Goal: Task Accomplishment & Management: Complete application form

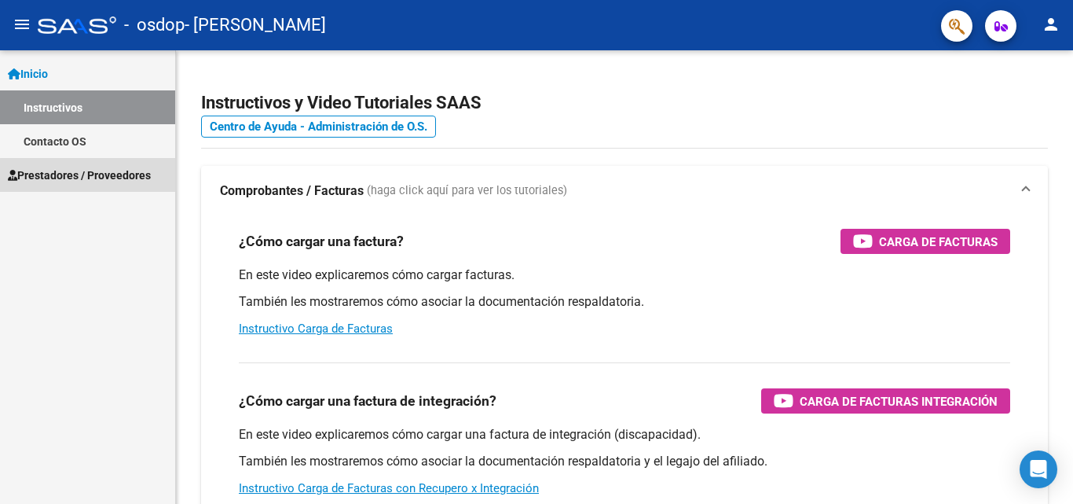
click at [94, 175] on span "Prestadores / Proveedores" at bounding box center [79, 175] width 143 height 17
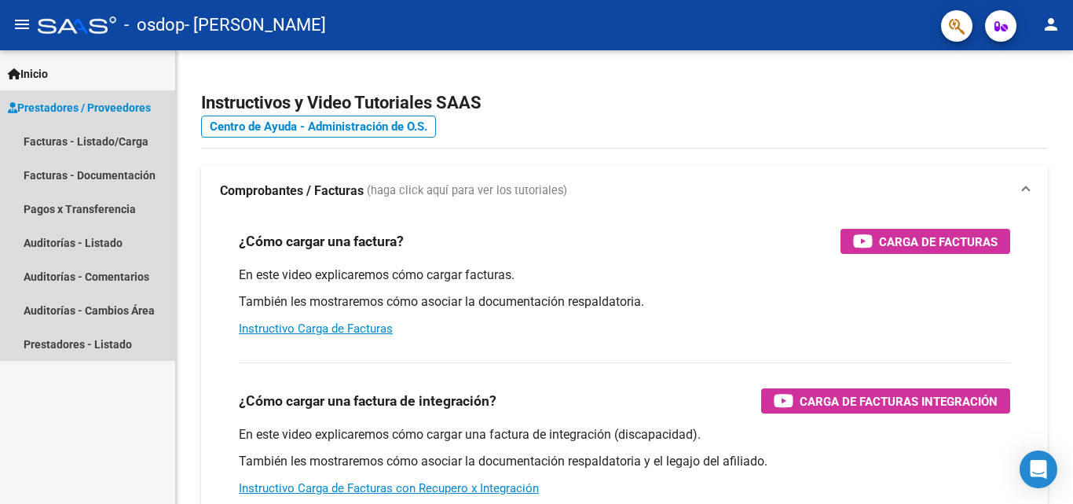
click at [118, 106] on span "Prestadores / Proveedores" at bounding box center [79, 107] width 143 height 17
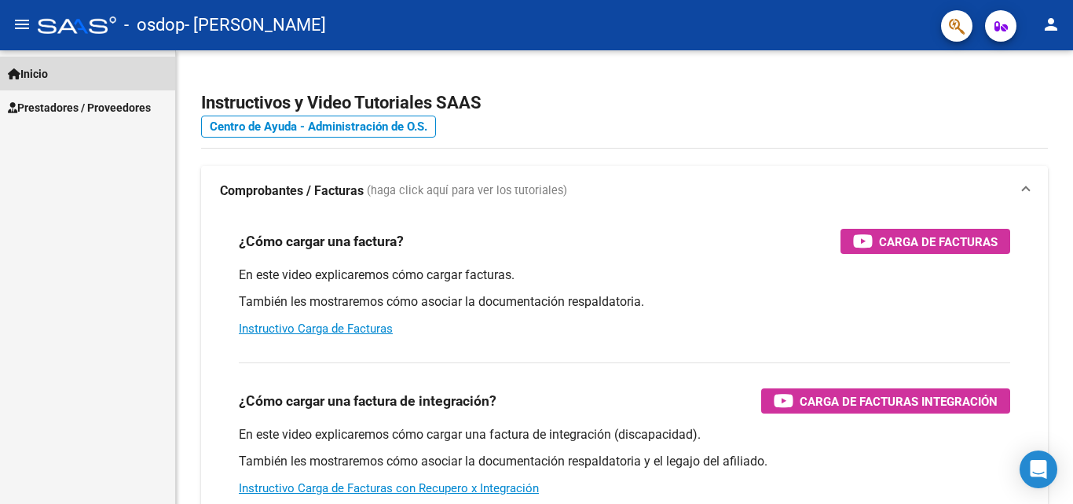
click at [47, 83] on link "Inicio" at bounding box center [87, 74] width 175 height 34
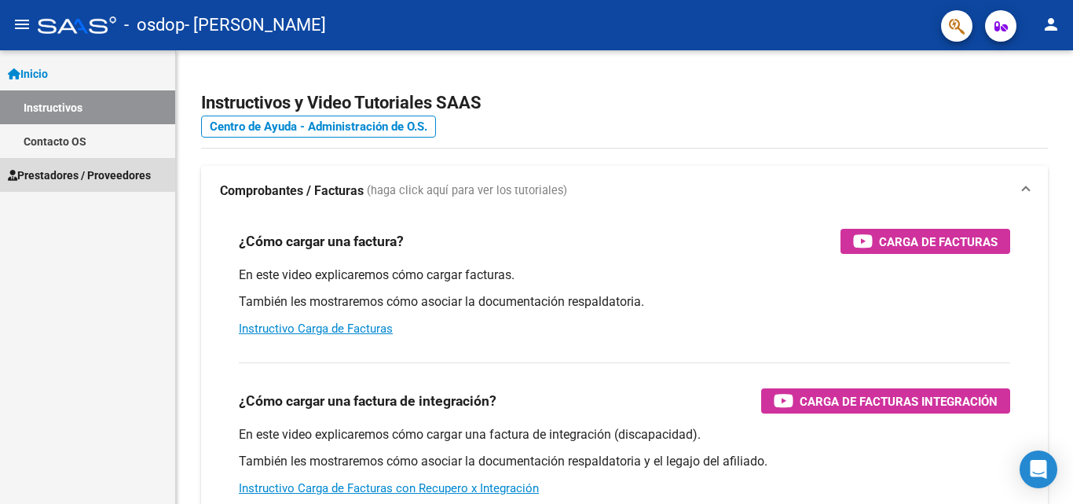
click at [64, 168] on span "Prestadores / Proveedores" at bounding box center [79, 175] width 143 height 17
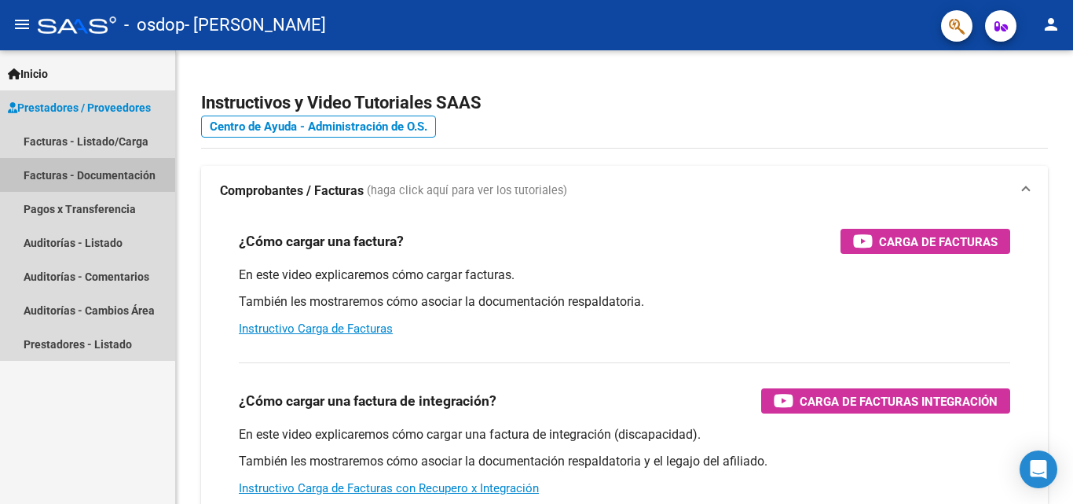
click at [115, 181] on link "Facturas - Documentación" at bounding box center [87, 175] width 175 height 34
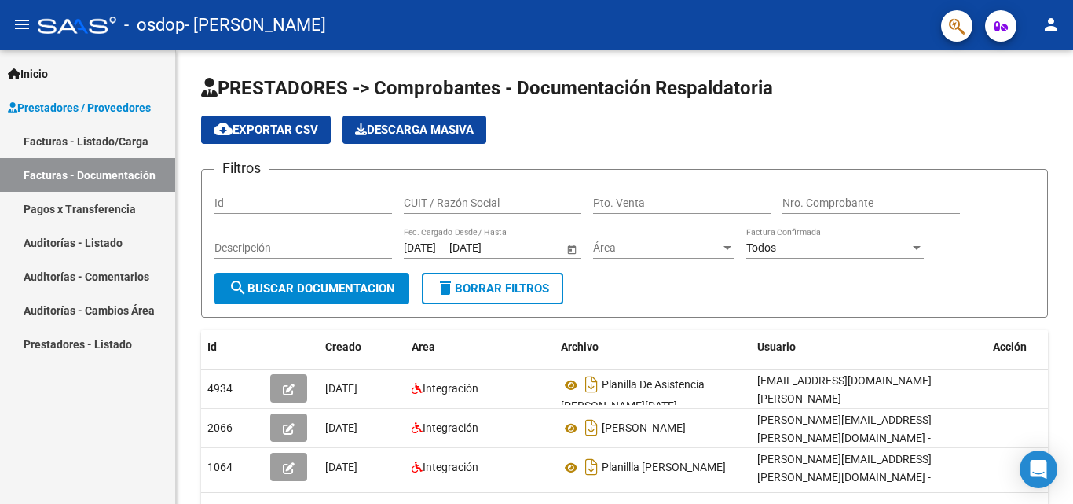
click at [104, 136] on link "Facturas - Listado/Carga" at bounding box center [87, 141] width 175 height 34
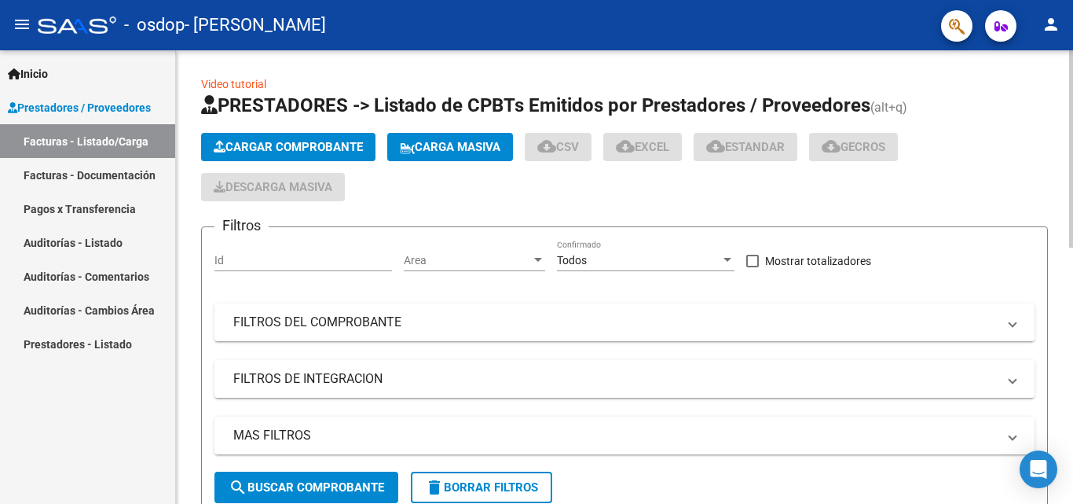
click at [339, 143] on span "Cargar Comprobante" at bounding box center [288, 147] width 149 height 14
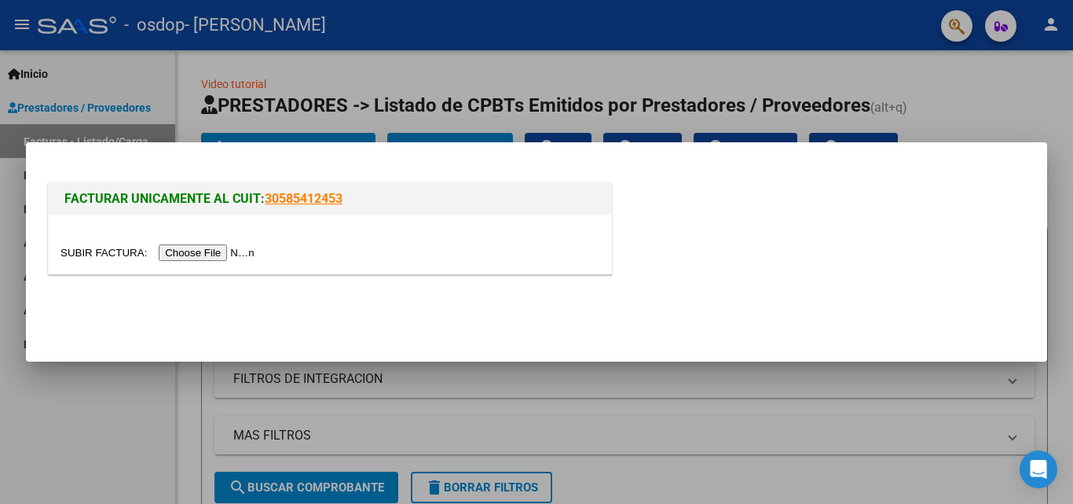
click at [238, 248] on input "file" at bounding box center [159, 252] width 199 height 16
click at [470, 122] on div at bounding box center [536, 252] width 1073 height 504
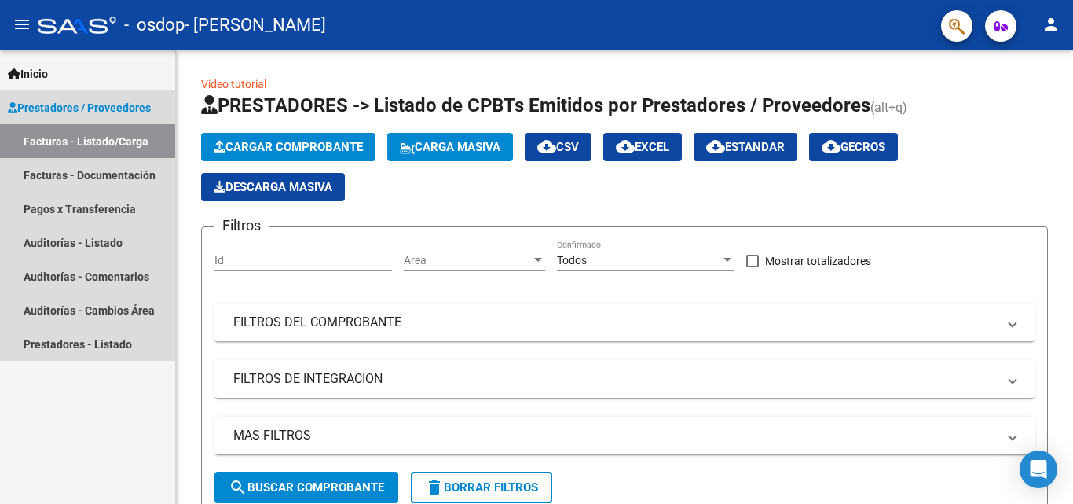
click at [103, 108] on span "Prestadores / Proveedores" at bounding box center [79, 107] width 143 height 17
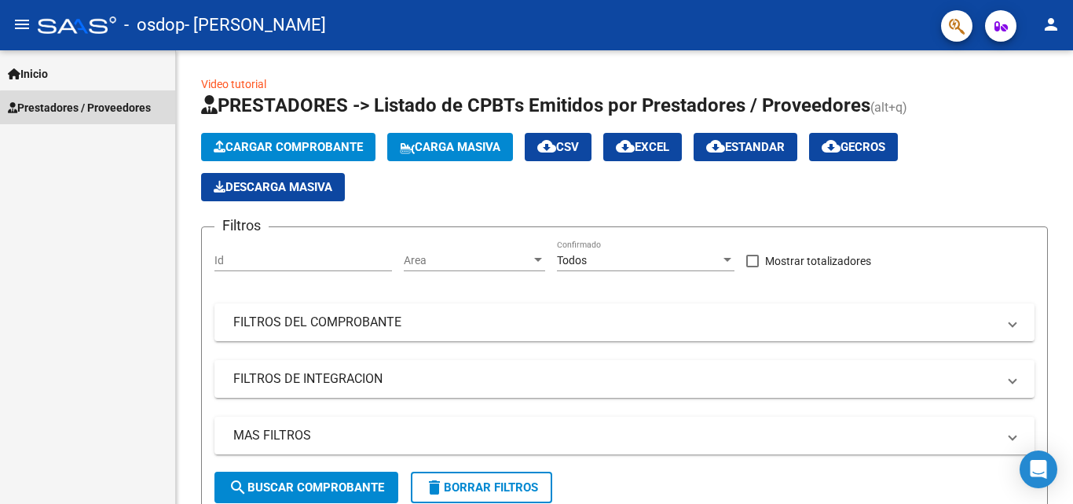
click at [103, 108] on span "Prestadores / Proveedores" at bounding box center [79, 107] width 143 height 17
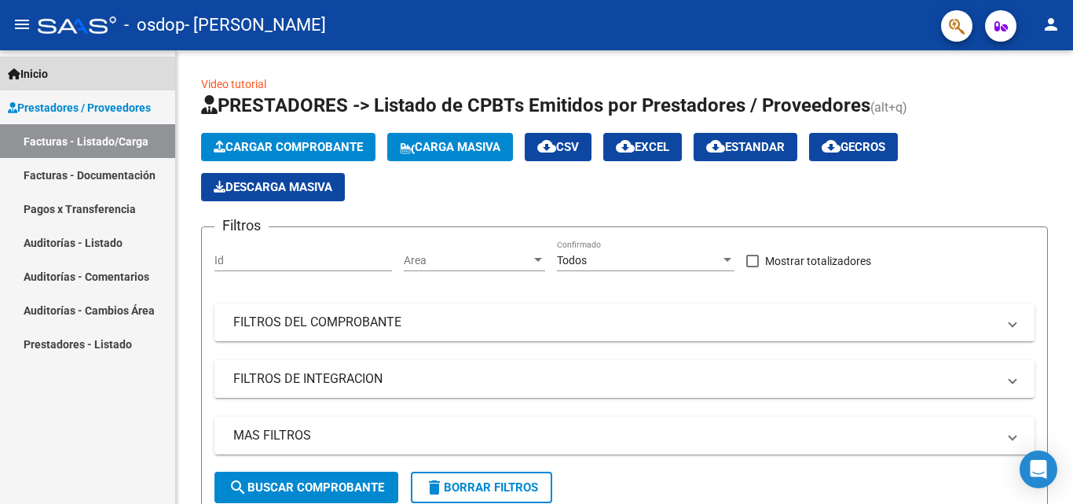
click at [99, 82] on link "Inicio" at bounding box center [87, 74] width 175 height 34
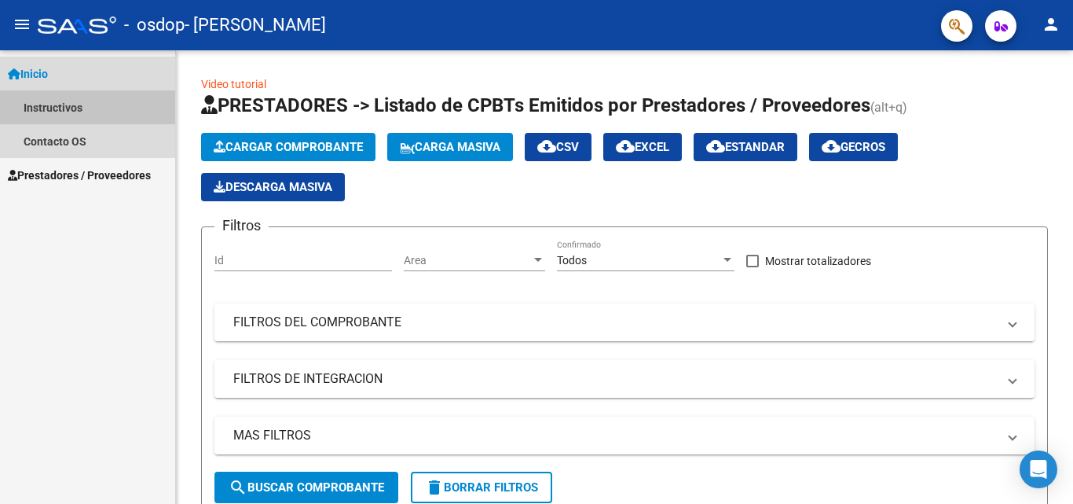
click at [76, 108] on link "Instructivos" at bounding box center [87, 107] width 175 height 34
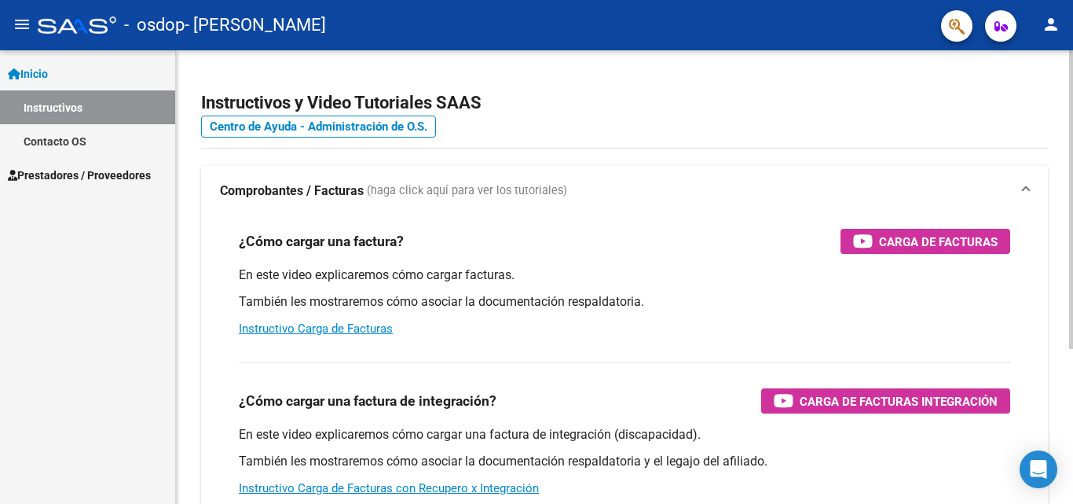
drag, startPoint x: 873, startPoint y: 240, endPoint x: 474, endPoint y: 189, distance: 402.3
click at [474, 189] on span "(haga click aquí para ver los tutoriales)" at bounding box center [467, 190] width 200 height 17
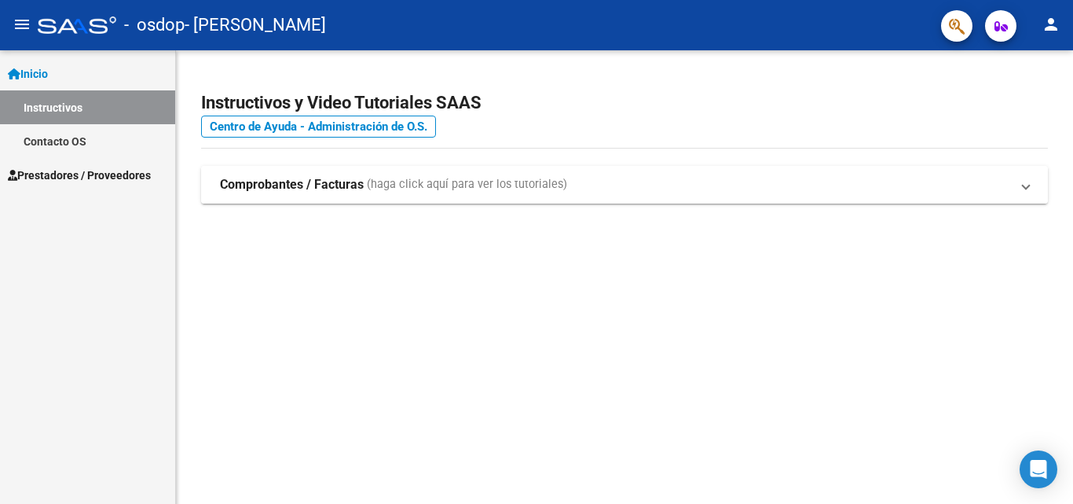
click at [736, 194] on mat-expansion-panel-header "Comprobantes / Facturas (haga click aquí para ver los tutoriales)" at bounding box center [624, 185] width 847 height 38
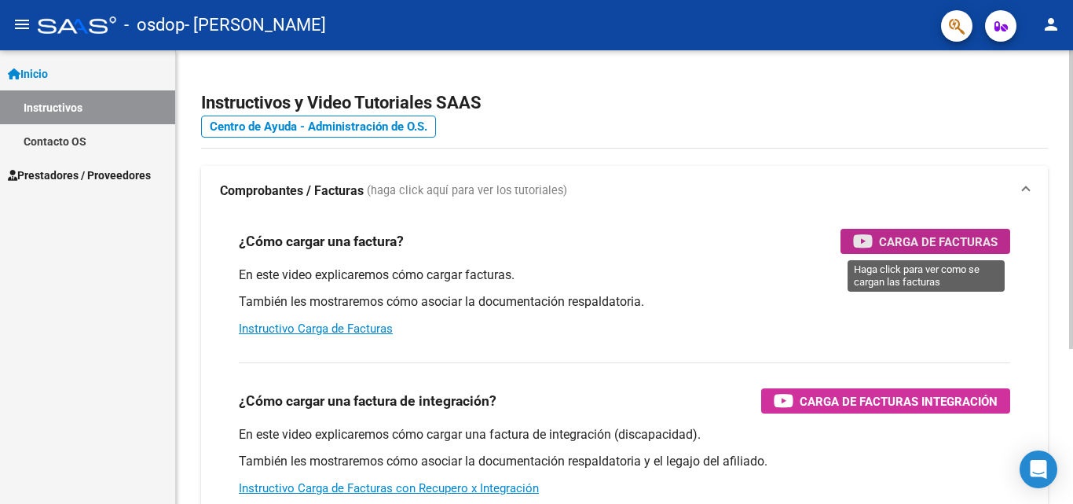
click at [850, 239] on button "Carga de Facturas" at bounding box center [926, 241] width 170 height 25
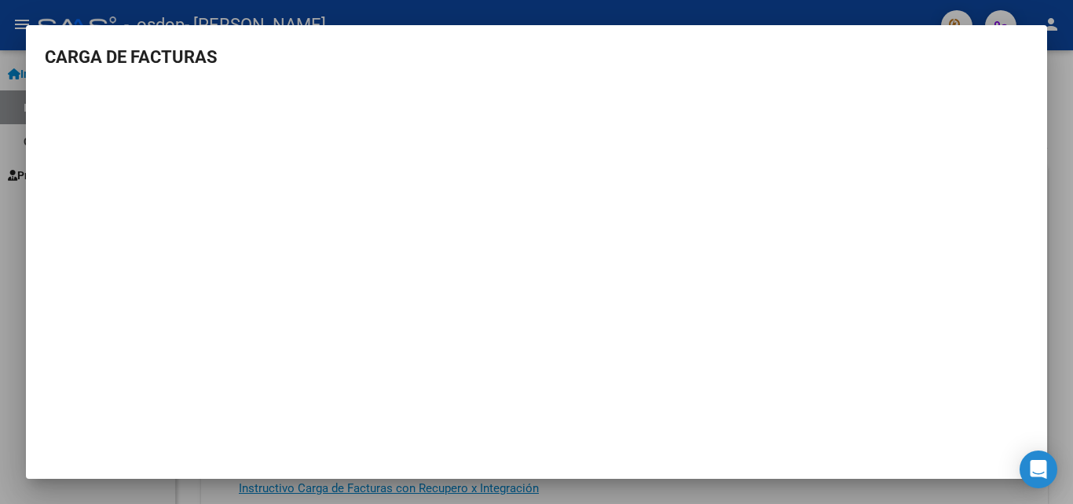
click at [1067, 131] on div at bounding box center [536, 252] width 1073 height 504
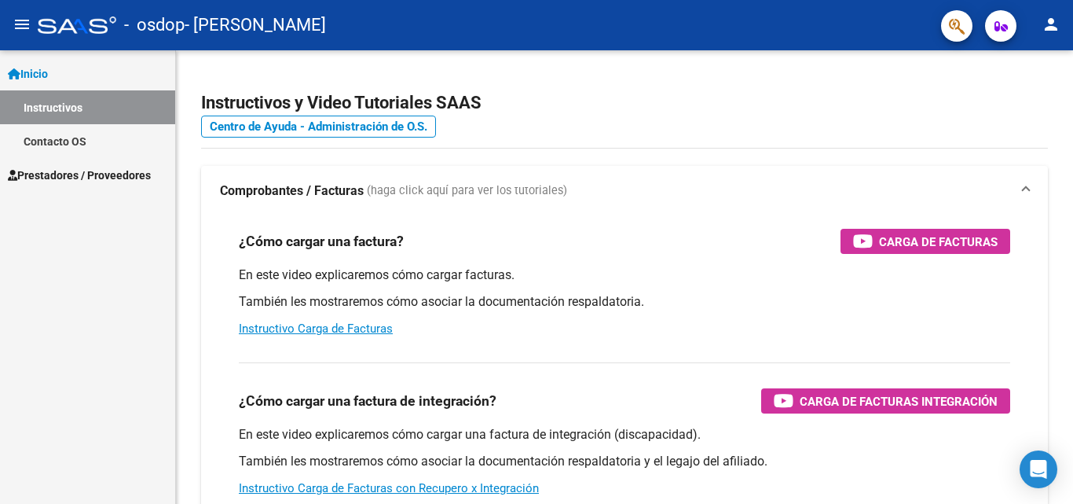
click at [80, 113] on link "Instructivos" at bounding box center [87, 107] width 175 height 34
click at [62, 76] on link "Inicio" at bounding box center [87, 74] width 175 height 34
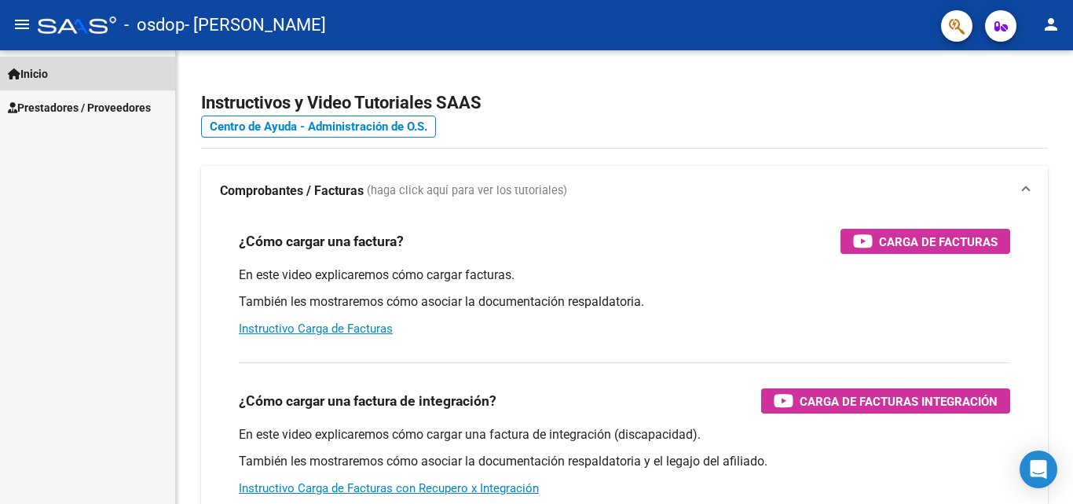
click at [62, 76] on link "Inicio" at bounding box center [87, 74] width 175 height 34
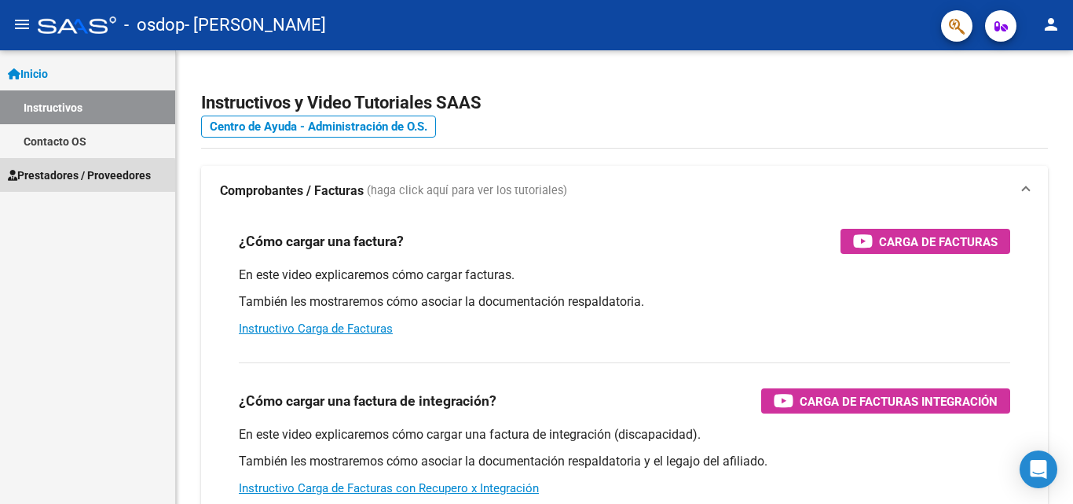
click at [79, 177] on span "Prestadores / Proveedores" at bounding box center [79, 175] width 143 height 17
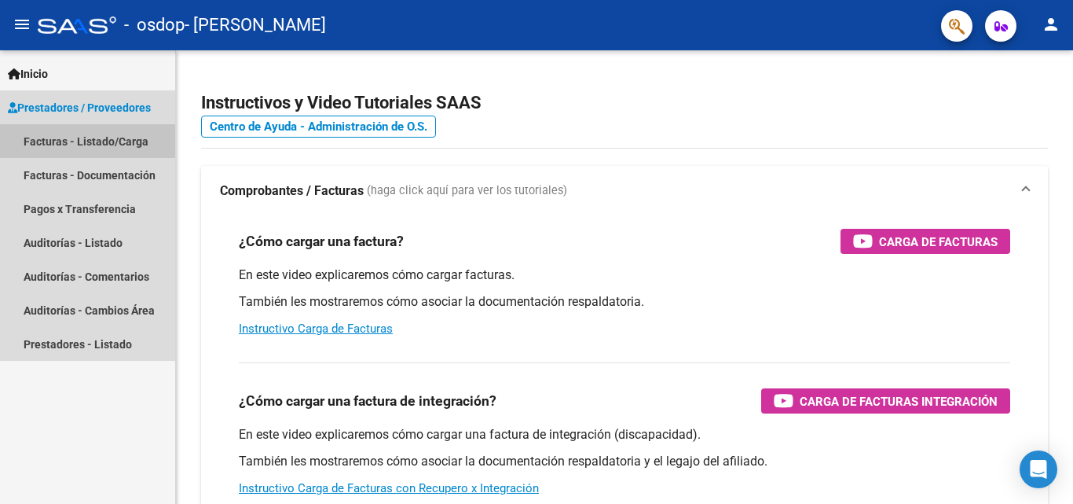
click at [112, 135] on link "Facturas - Listado/Carga" at bounding box center [87, 141] width 175 height 34
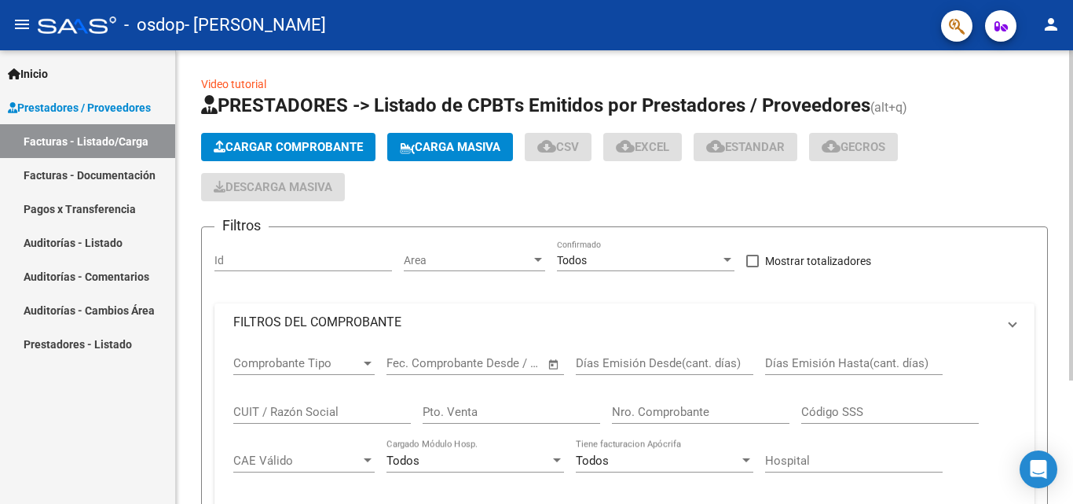
click at [285, 134] on button "Cargar Comprobante" at bounding box center [288, 147] width 174 height 28
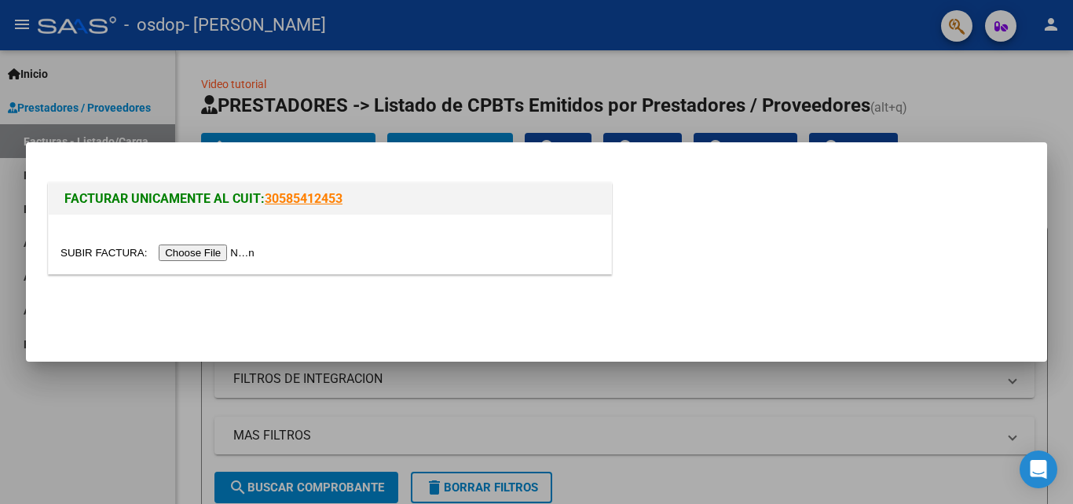
click at [240, 253] on input "file" at bounding box center [159, 252] width 199 height 16
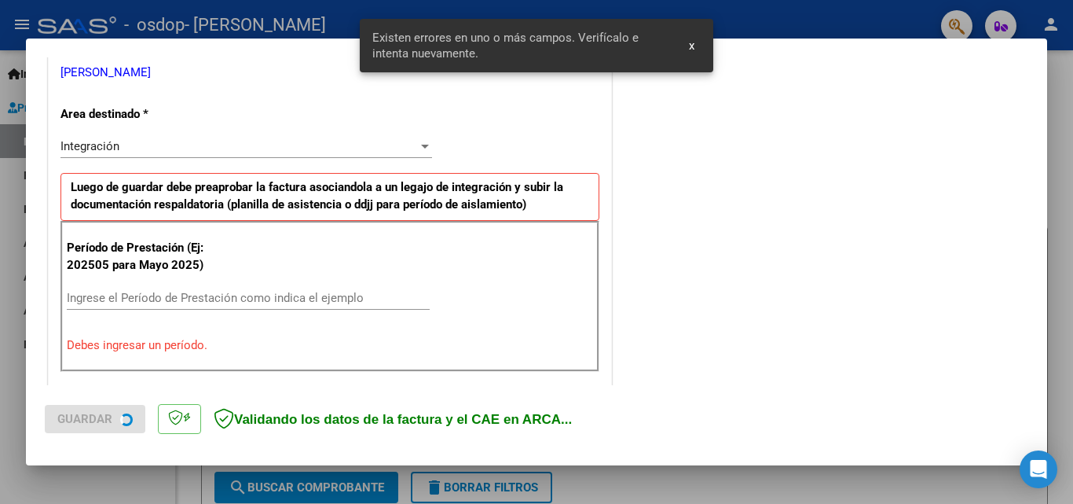
scroll to position [383, 0]
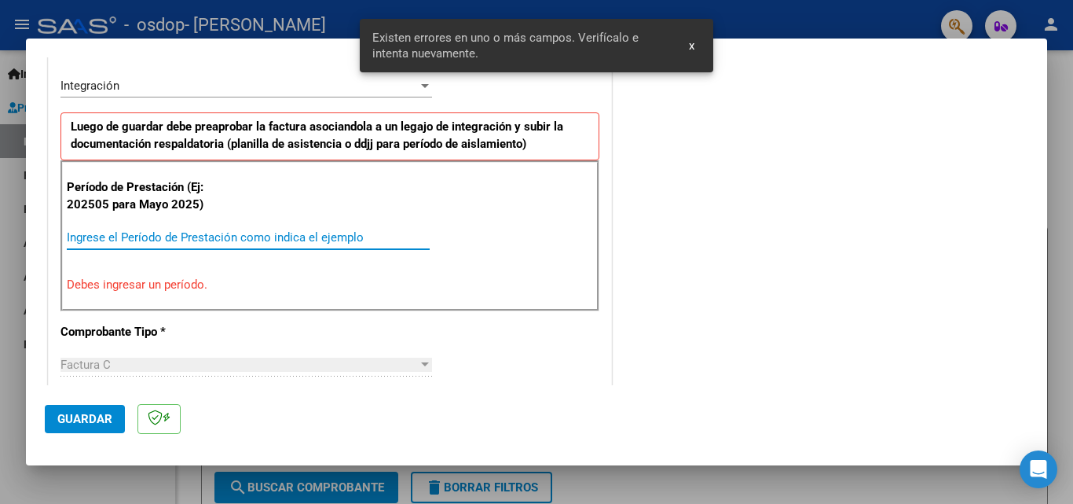
click at [229, 236] on input "Ingrese el Período de Prestación como indica el ejemplo" at bounding box center [248, 237] width 363 height 14
click at [235, 236] on input "Ingrese el Período de Prestación como indica el ejemplo" at bounding box center [248, 237] width 363 height 14
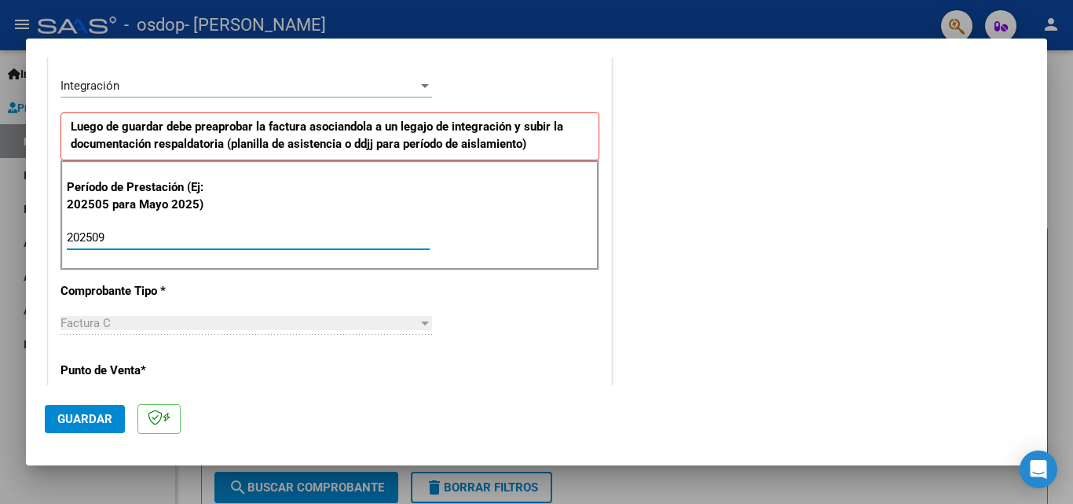
type input "202509"
click at [555, 310] on div "CUIT * 27-39841013-6 Ingresar CUIT ANALISIS PRESTADOR [PERSON_NAME] [PERSON_NAM…" at bounding box center [330, 461] width 562 height 1182
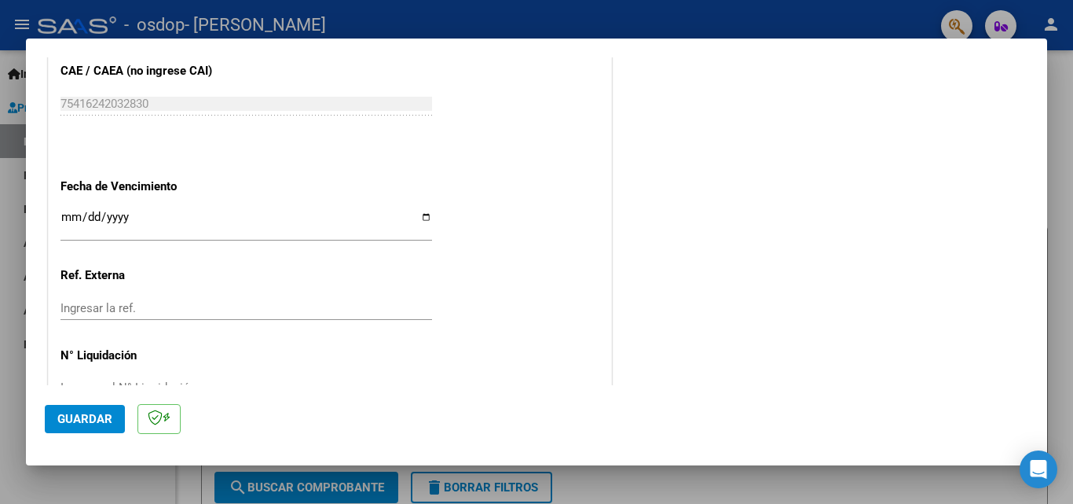
scroll to position [1021, 0]
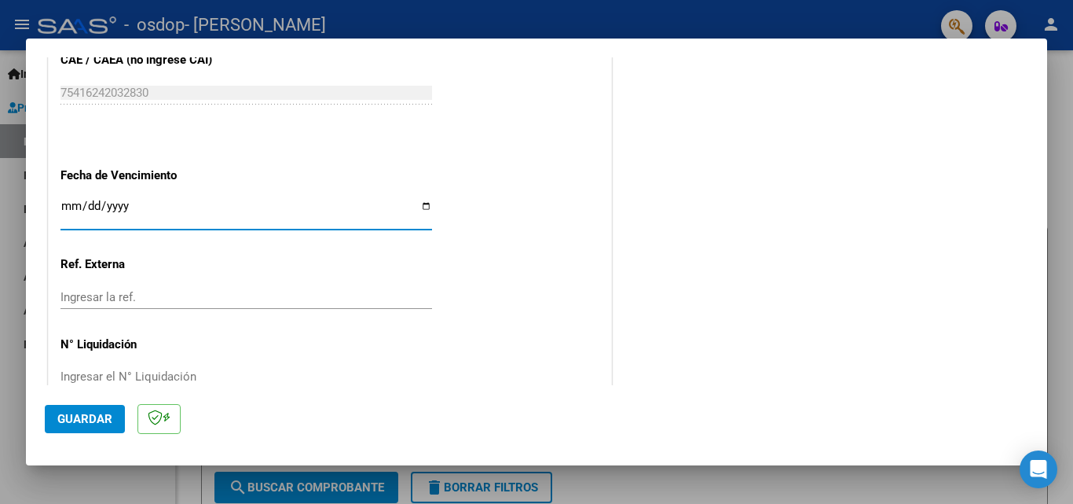
click at [324, 212] on input "Ingresar la fecha" at bounding box center [246, 212] width 372 height 25
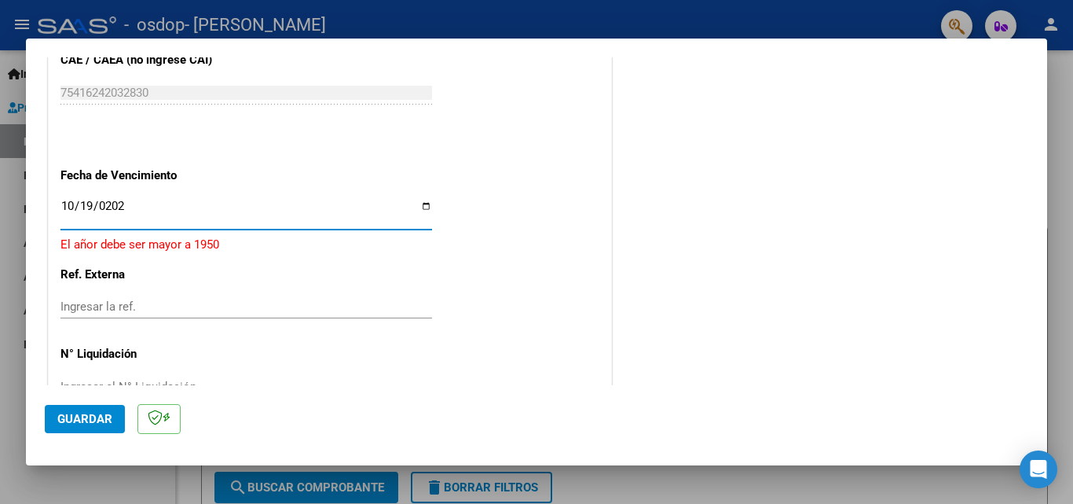
type input "[DATE]"
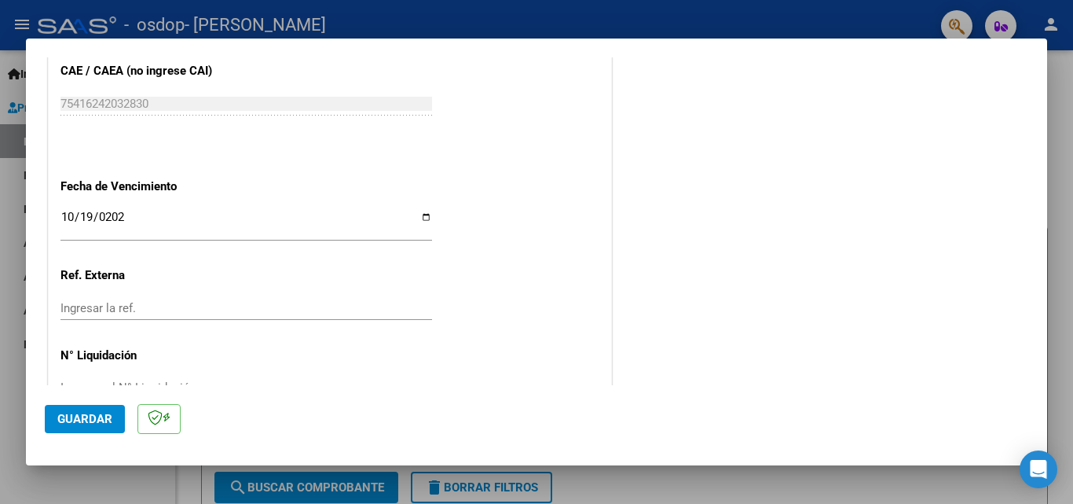
scroll to position [1055, 0]
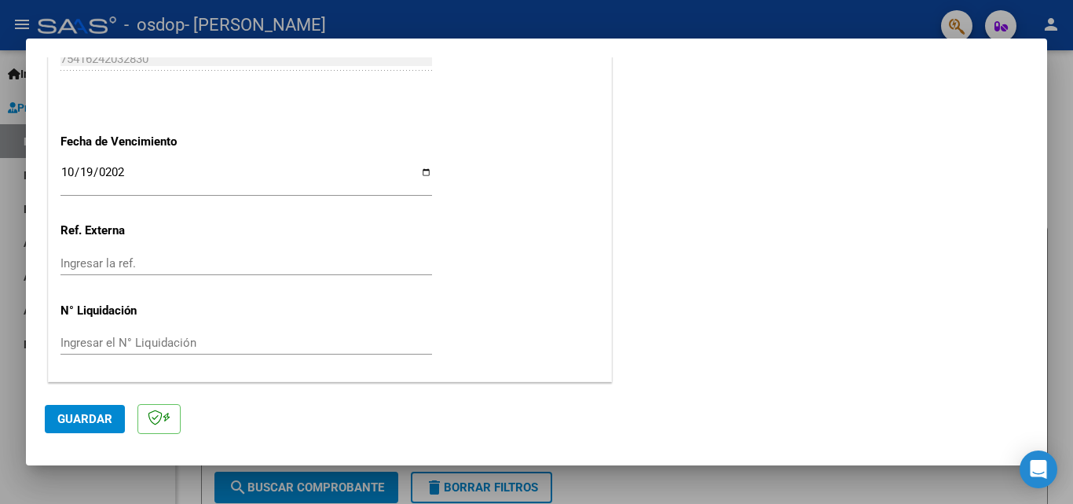
click at [101, 413] on span "Guardar" at bounding box center [84, 419] width 55 height 14
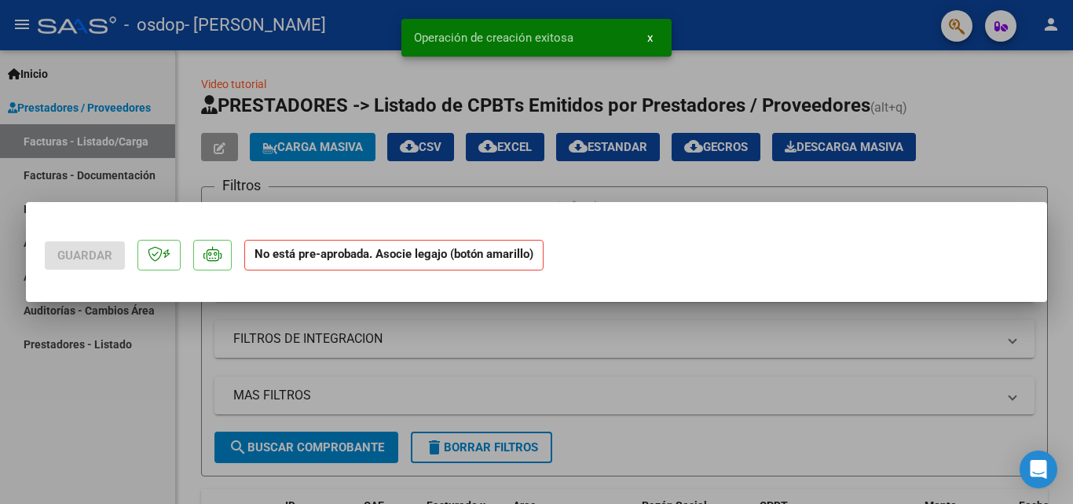
scroll to position [0, 0]
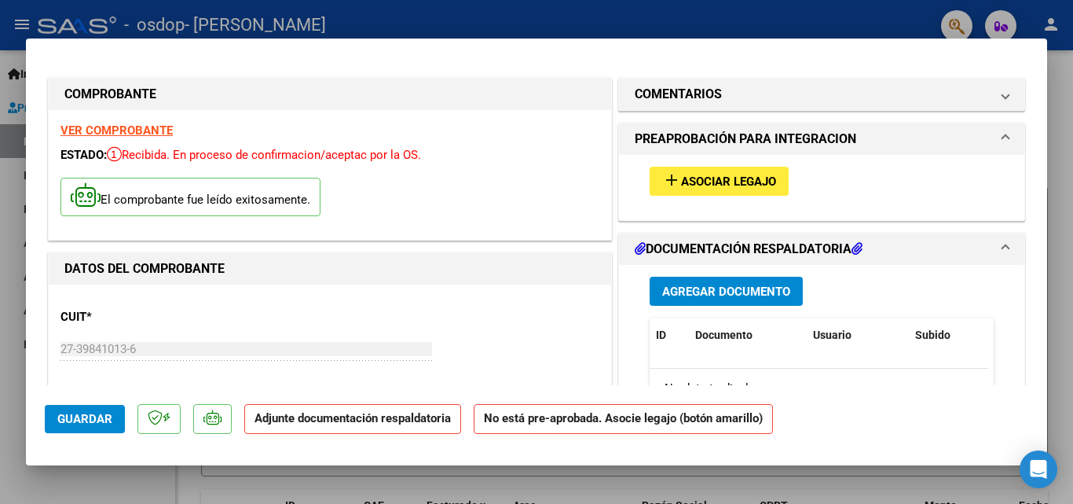
click at [774, 279] on button "Agregar Documento" at bounding box center [726, 291] width 153 height 29
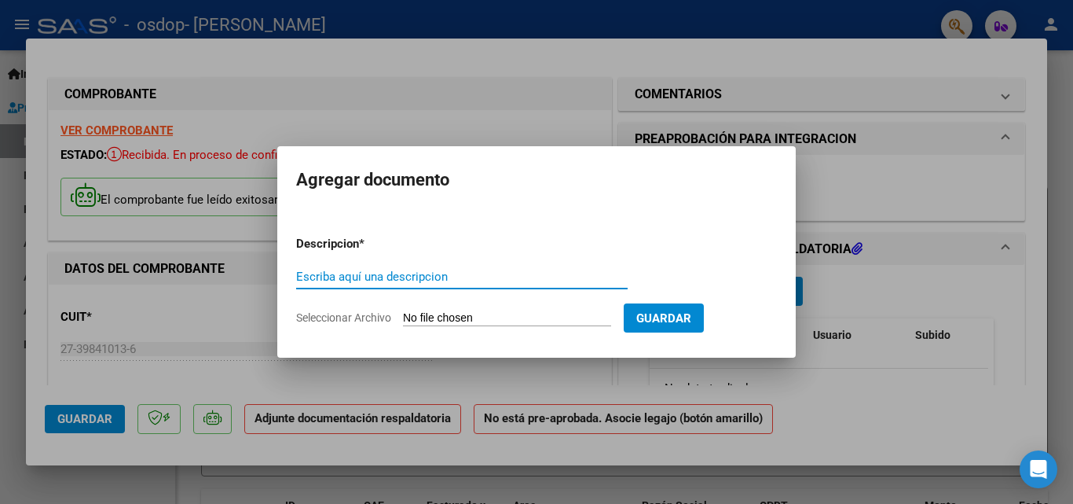
click at [518, 281] on input "Escriba aquí una descripcion" at bounding box center [462, 276] width 332 height 14
type input "Asistencia [PERSON_NAME]"
click at [535, 322] on input "Seleccionar Archivo" at bounding box center [507, 318] width 208 height 15
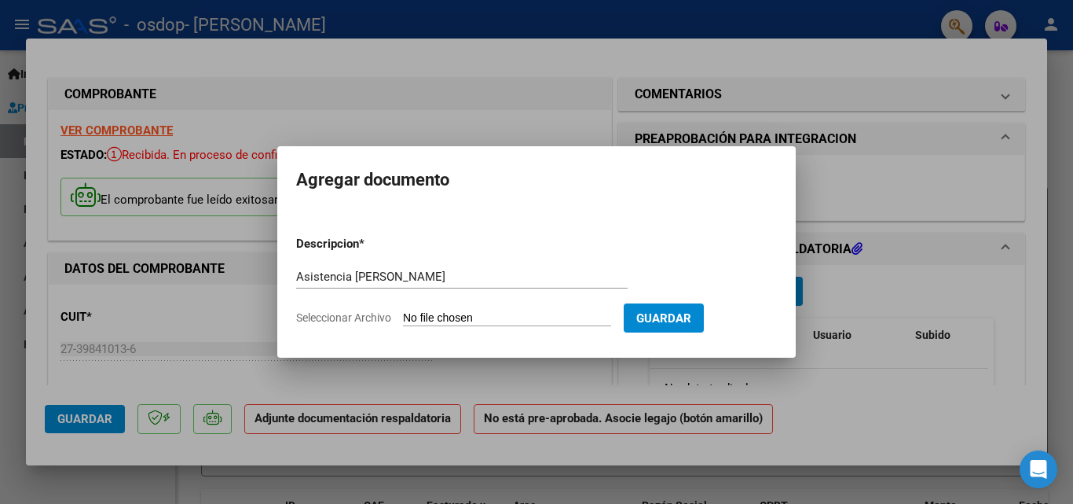
type input "C:\fakepath\Asistencia [PERSON_NAME] T [DATE].pdf"
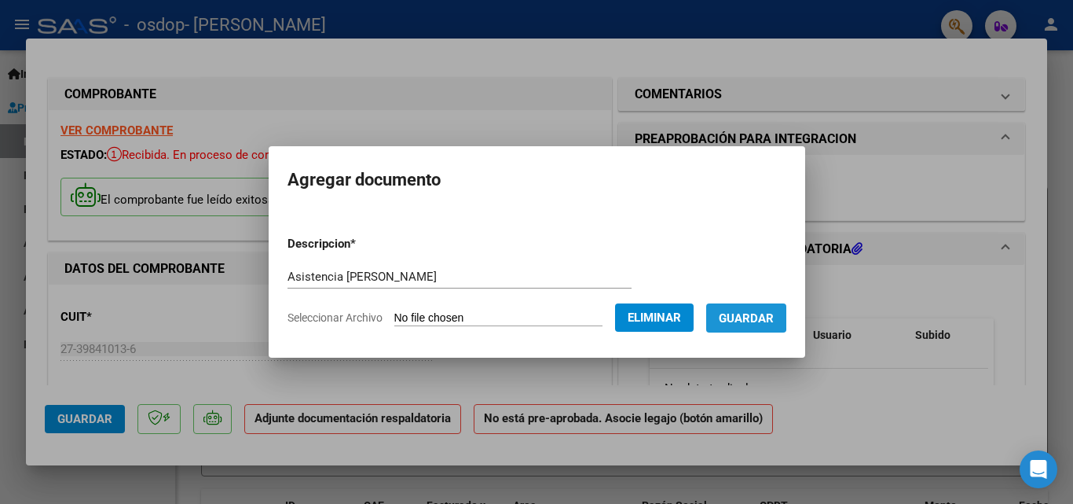
click at [742, 314] on span "Guardar" at bounding box center [746, 318] width 55 height 14
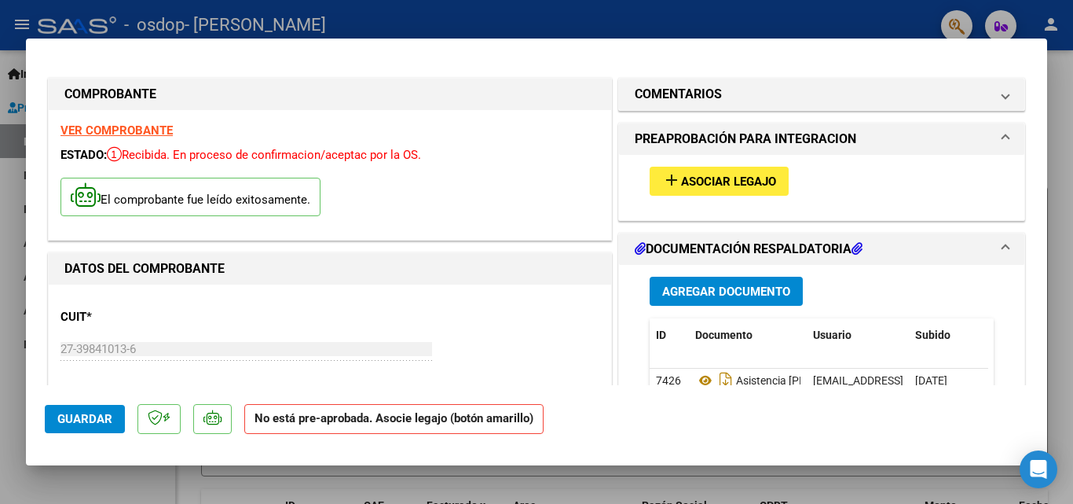
click at [768, 177] on span "Asociar Legajo" at bounding box center [728, 181] width 95 height 14
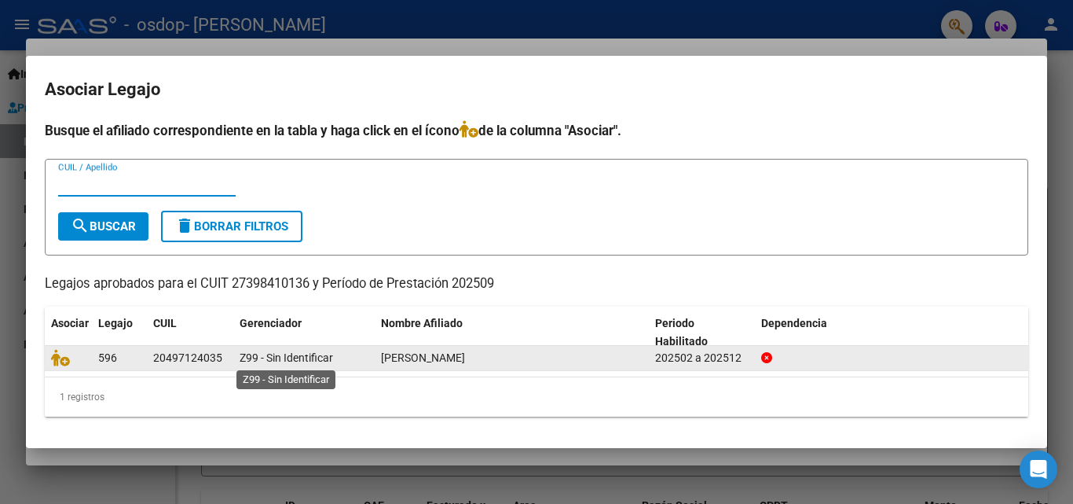
click at [273, 360] on span "Z99 - Sin Identificar" at bounding box center [286, 357] width 93 height 13
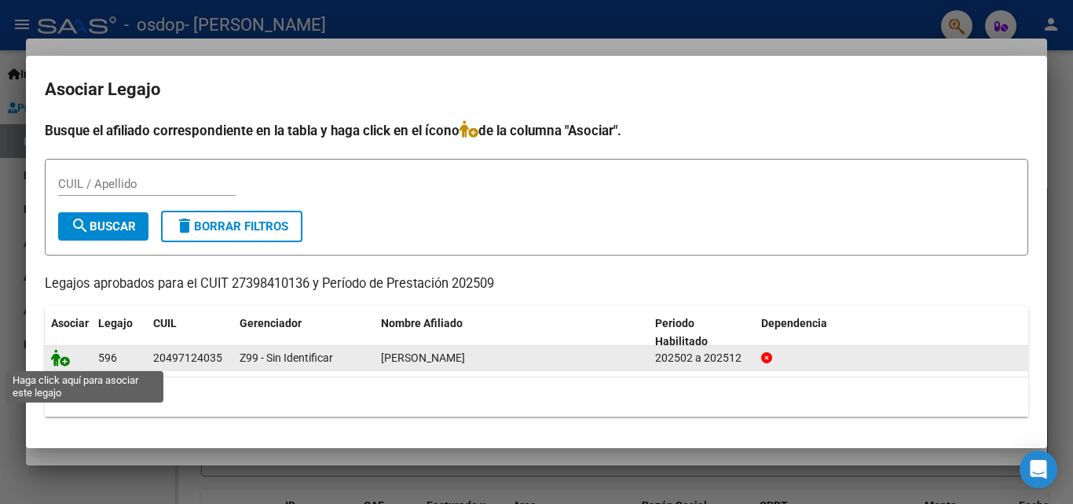
click at [57, 360] on icon at bounding box center [60, 357] width 19 height 17
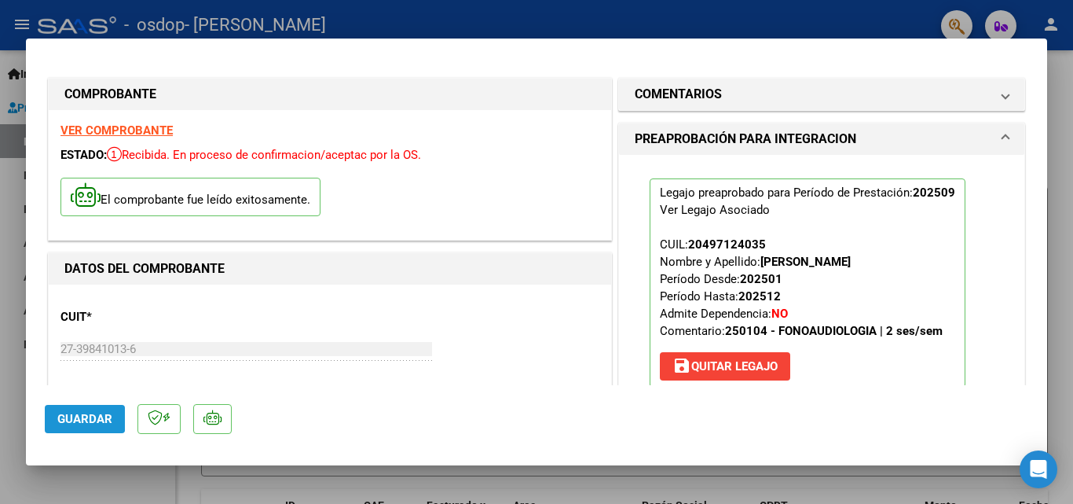
click at [71, 416] on span "Guardar" at bounding box center [84, 419] width 55 height 14
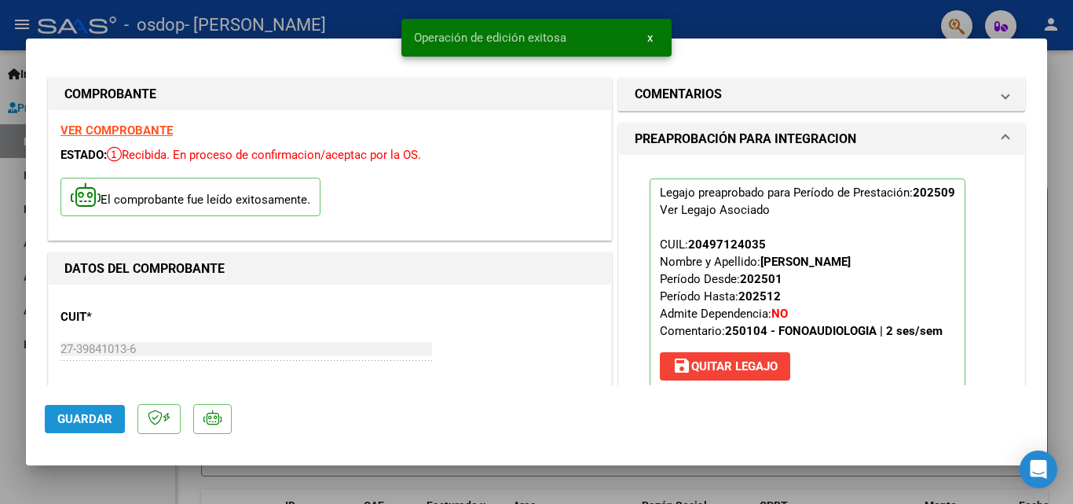
click at [71, 412] on span "Guardar" at bounding box center [84, 419] width 55 height 14
click at [652, 38] on span "x" at bounding box center [649, 38] width 5 height 14
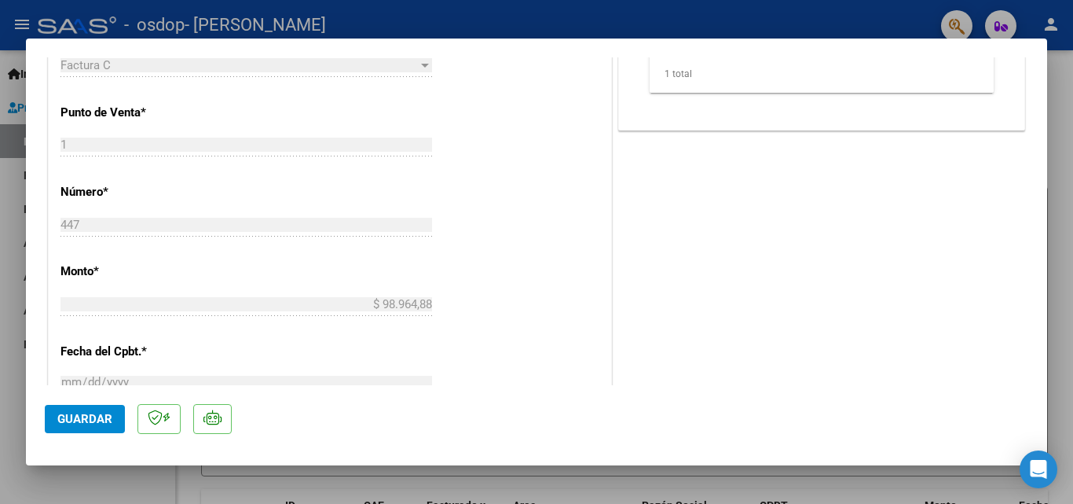
scroll to position [1079, 0]
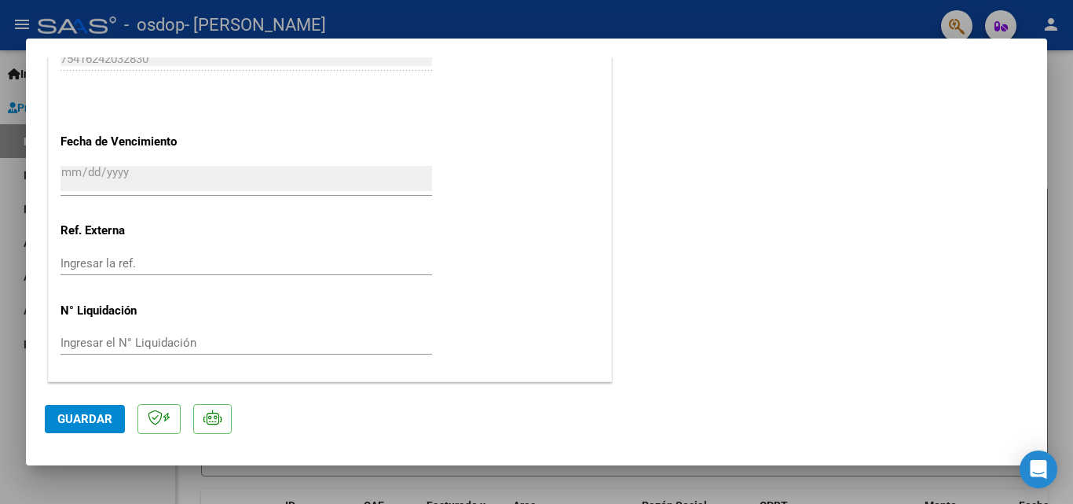
click at [1072, 325] on div at bounding box center [536, 252] width 1073 height 504
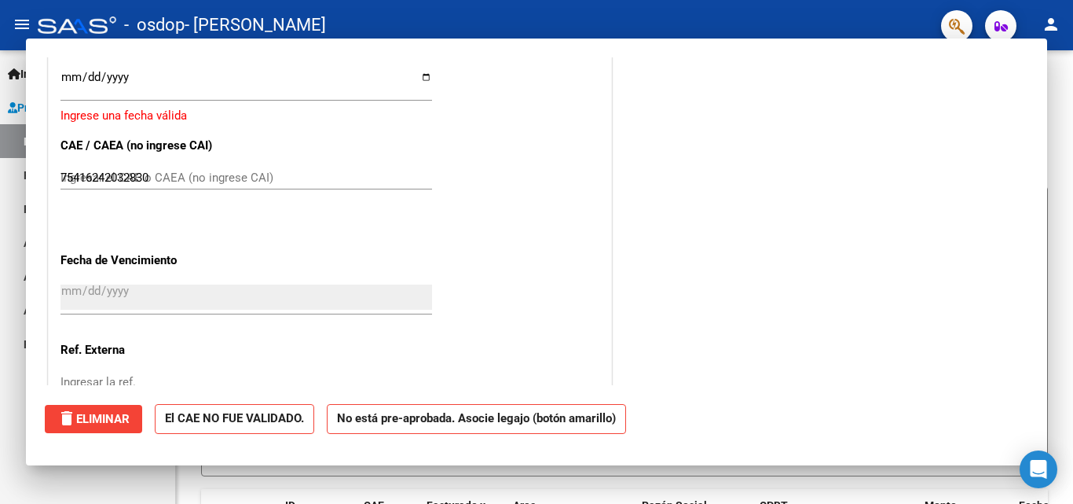
type input "$ 0,00"
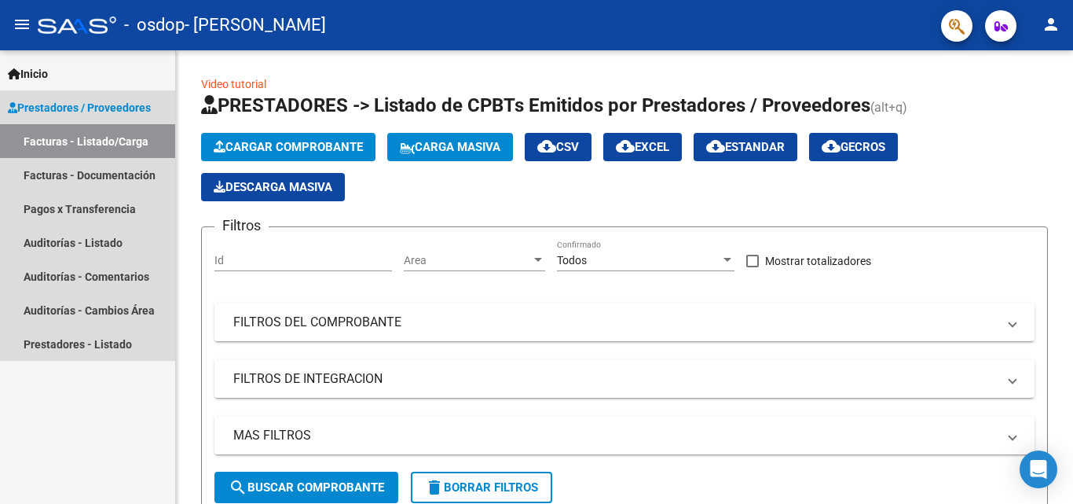
click at [100, 108] on span "Prestadores / Proveedores" at bounding box center [79, 107] width 143 height 17
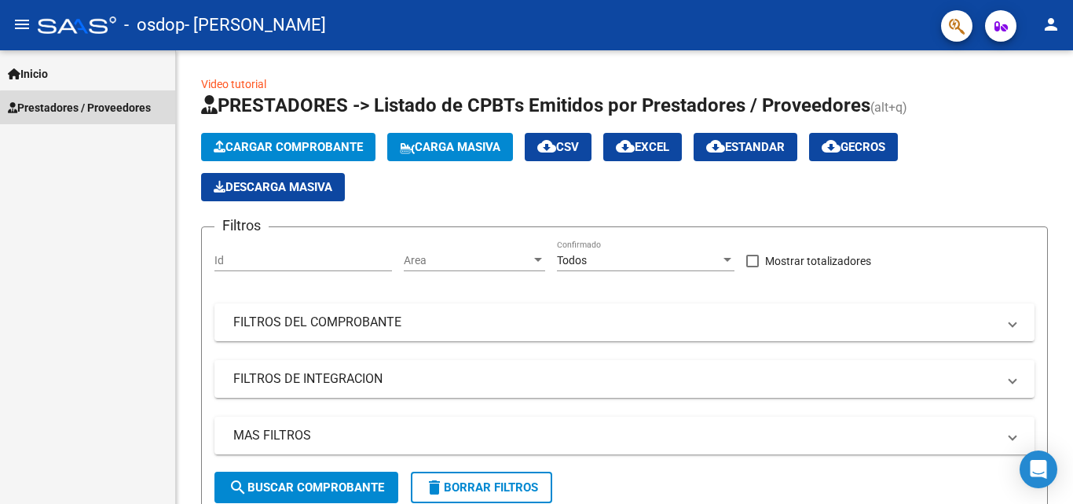
click at [102, 108] on span "Prestadores / Proveedores" at bounding box center [79, 107] width 143 height 17
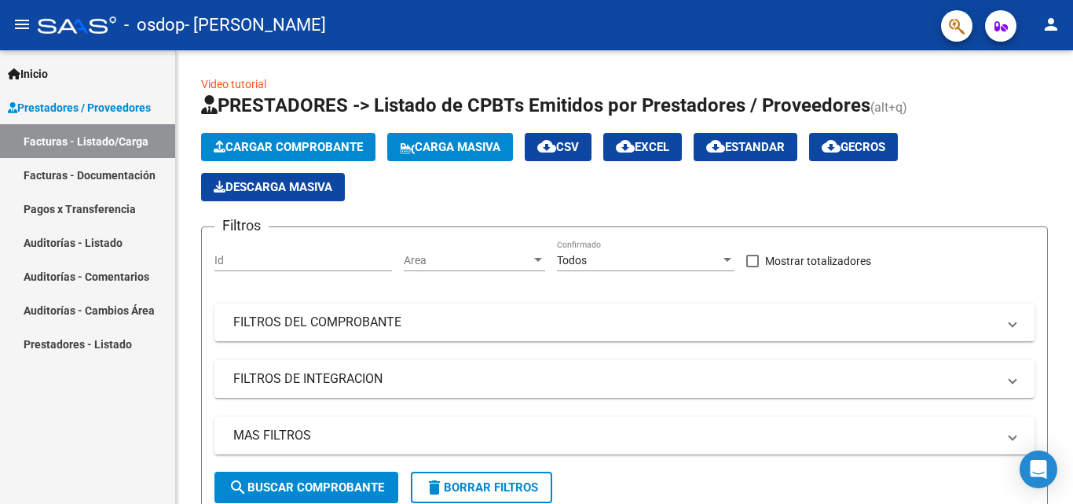
click at [72, 75] on link "Inicio" at bounding box center [87, 74] width 175 height 34
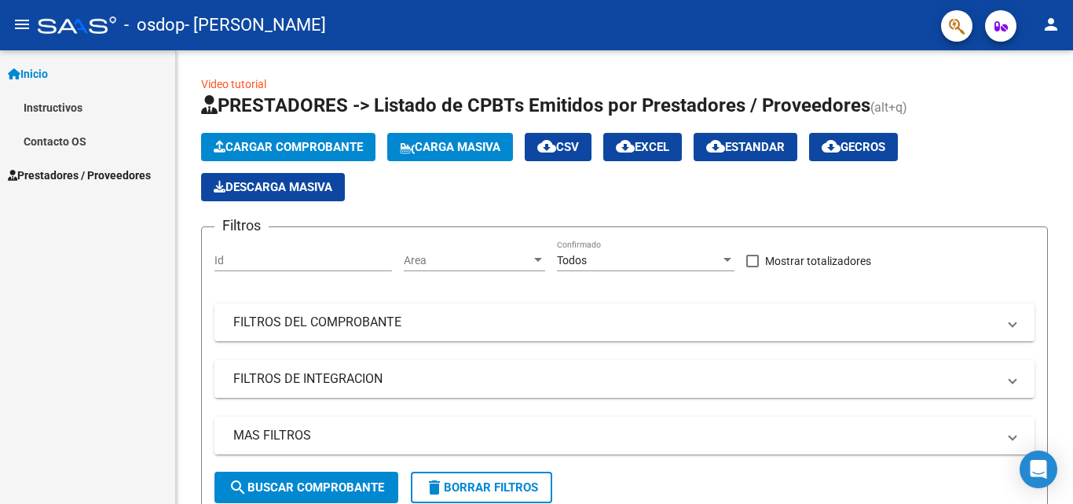
click at [84, 101] on link "Instructivos" at bounding box center [87, 107] width 175 height 34
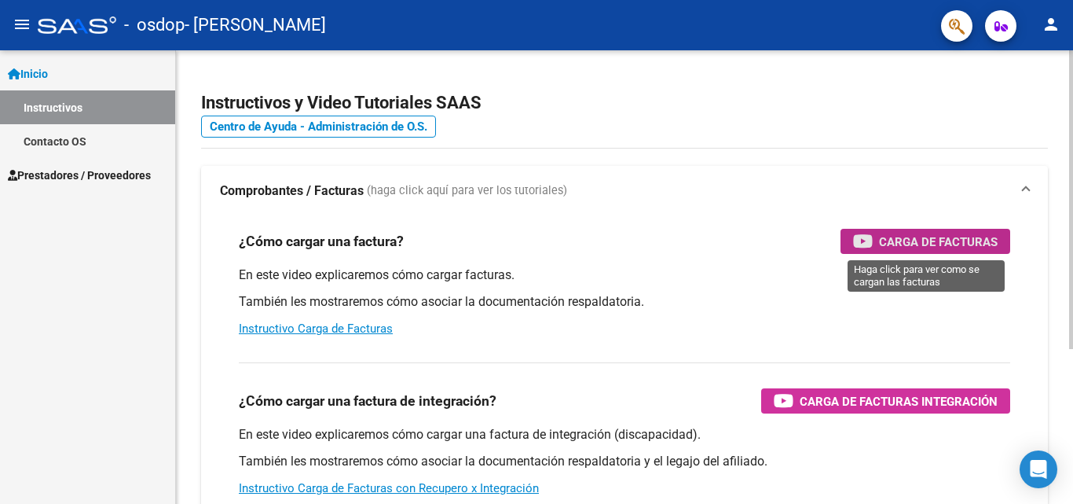
click at [920, 232] on span "Carga de Facturas" at bounding box center [938, 242] width 119 height 20
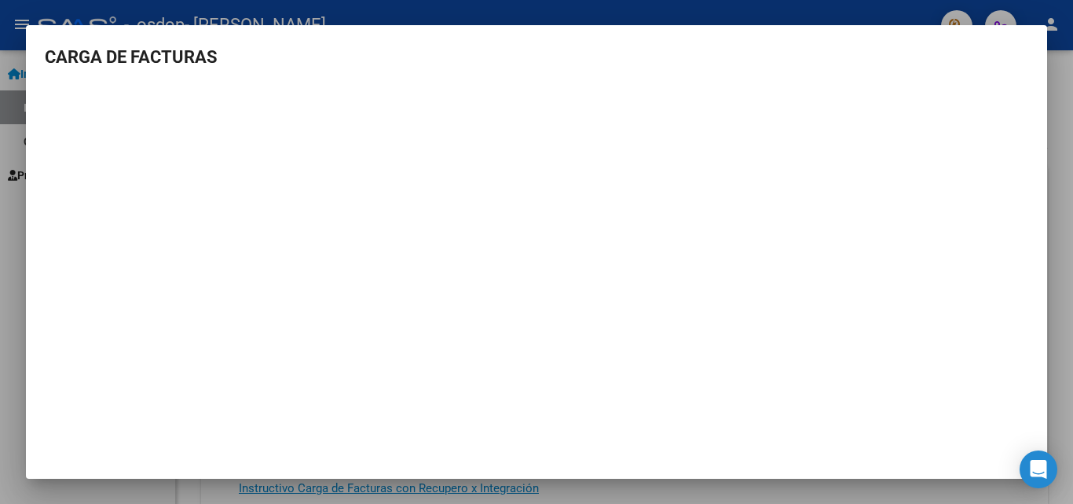
click at [1072, 153] on div at bounding box center [536, 252] width 1073 height 504
